Goal: Navigation & Orientation: Find specific page/section

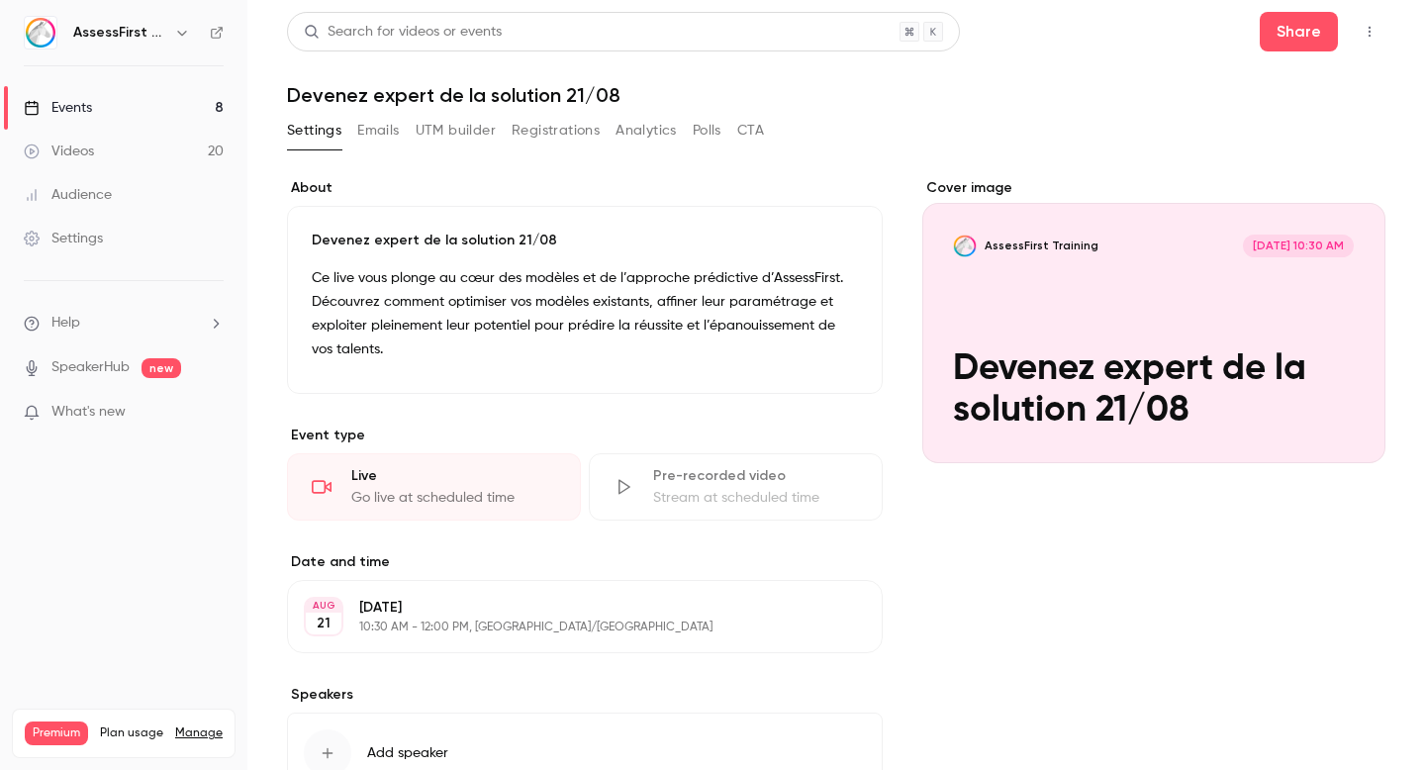
click at [381, 130] on button "Emails" at bounding box center [378, 131] width 42 height 32
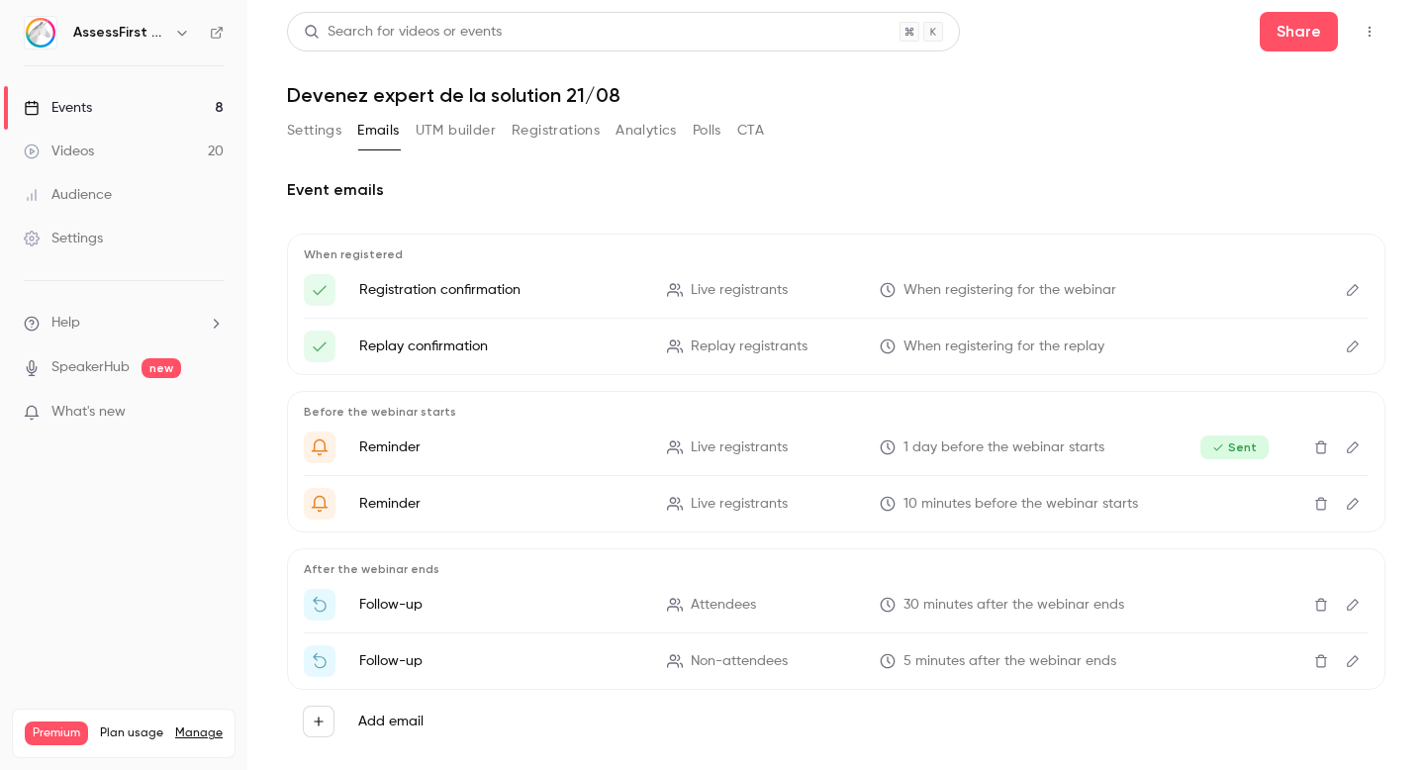
click at [308, 128] on button "Settings" at bounding box center [314, 131] width 54 height 32
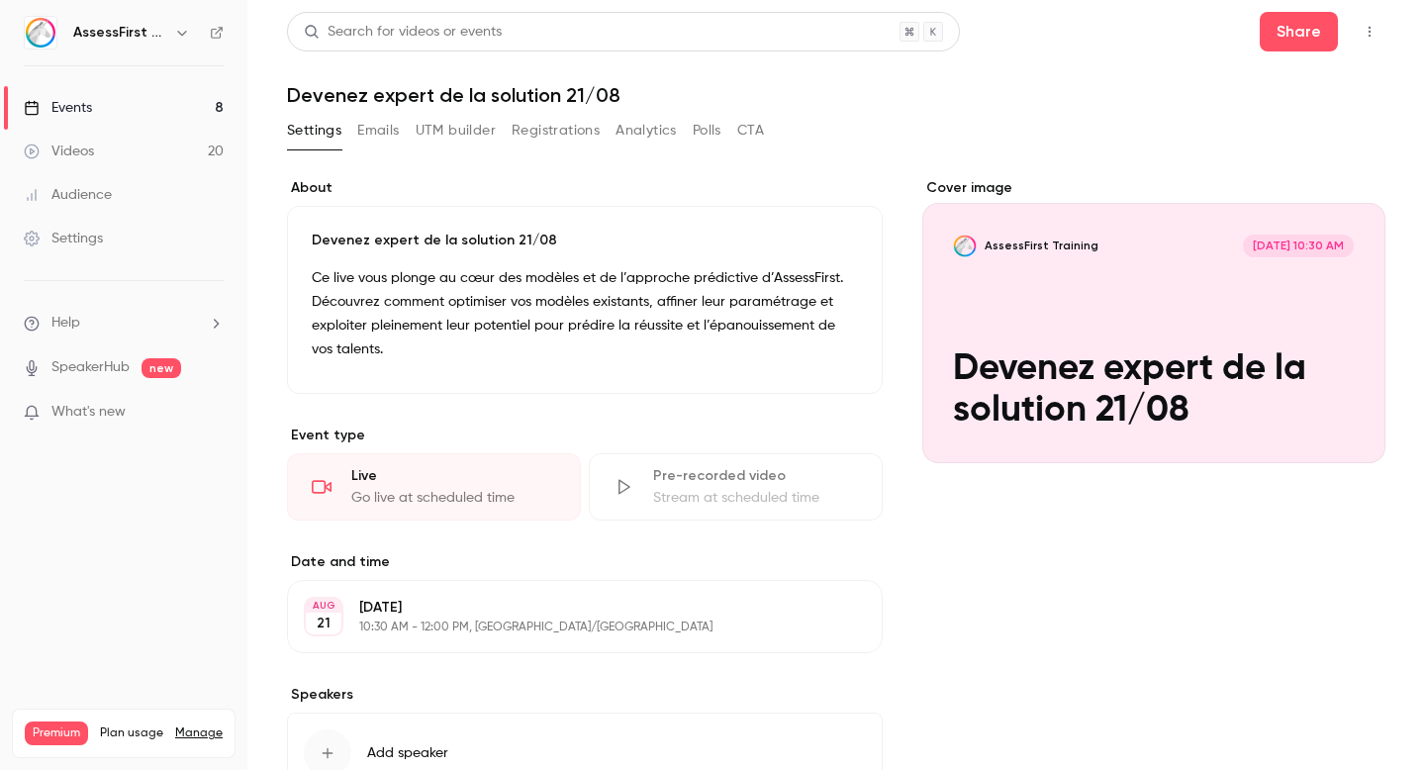
click at [579, 123] on button "Registrations" at bounding box center [556, 131] width 88 height 32
